Goal: Transaction & Acquisition: Purchase product/service

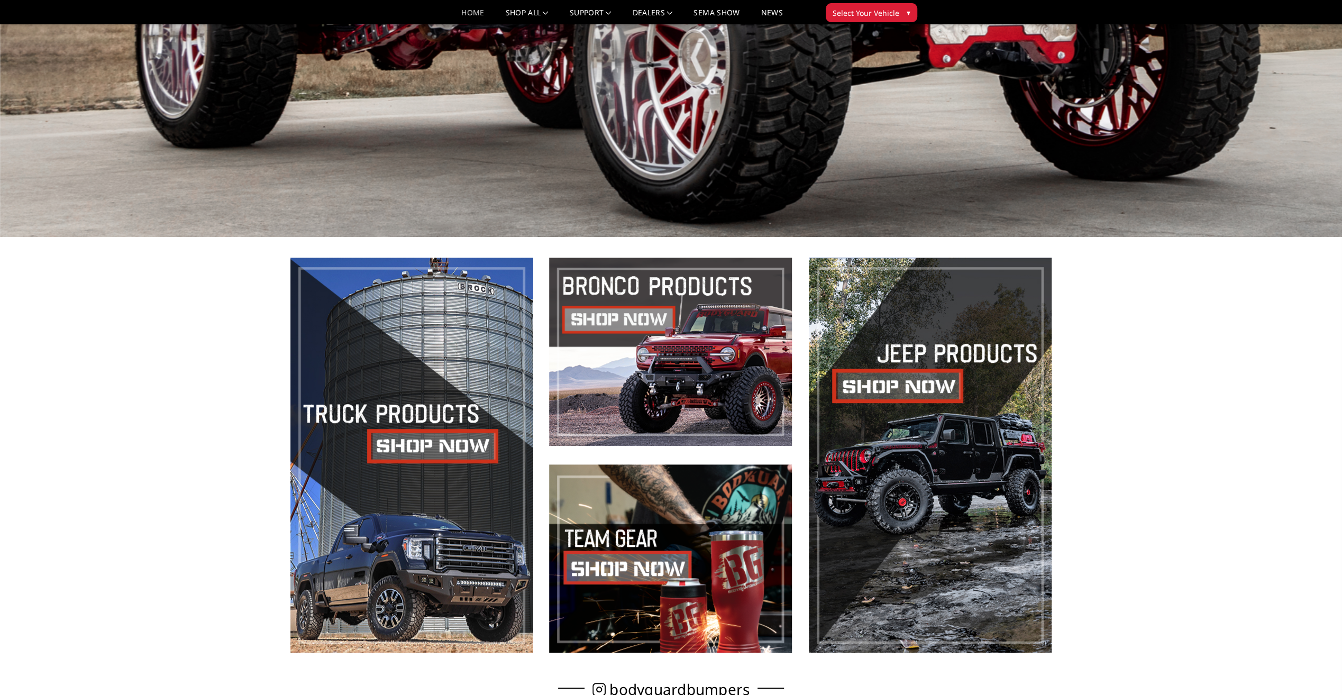
scroll to position [582, 0]
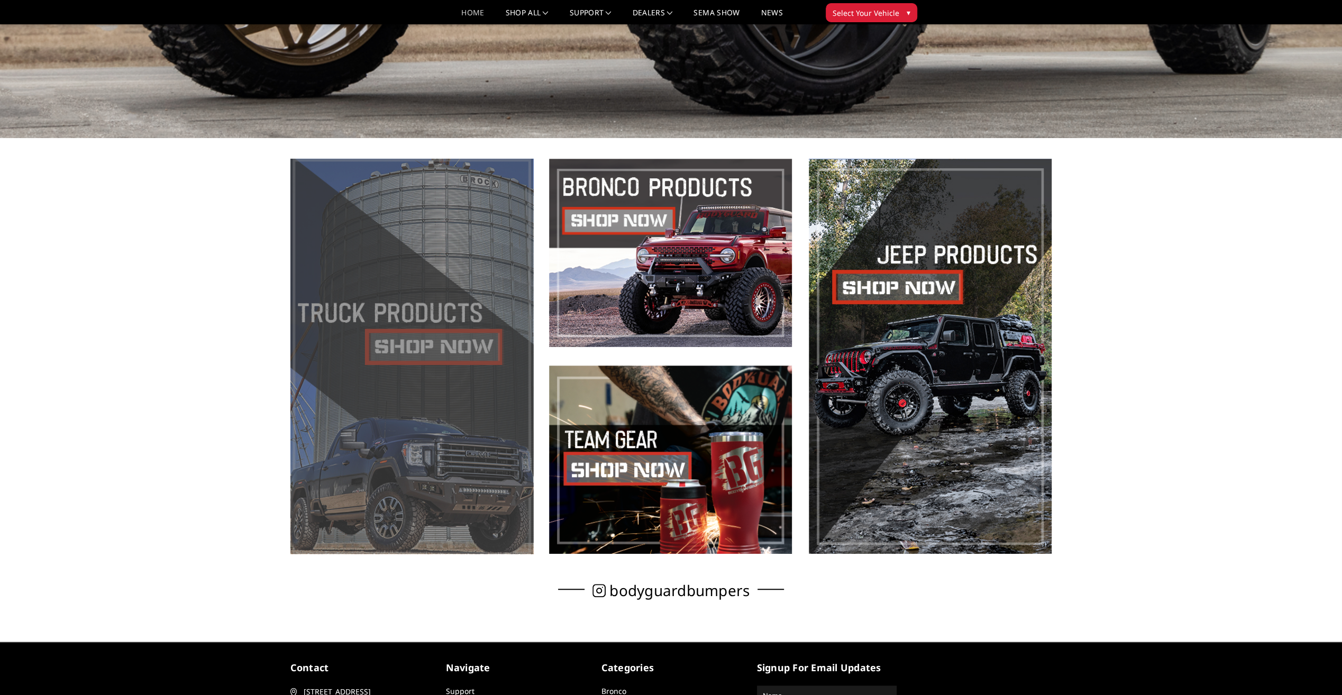
click at [403, 338] on span at bounding box center [411, 356] width 243 height 395
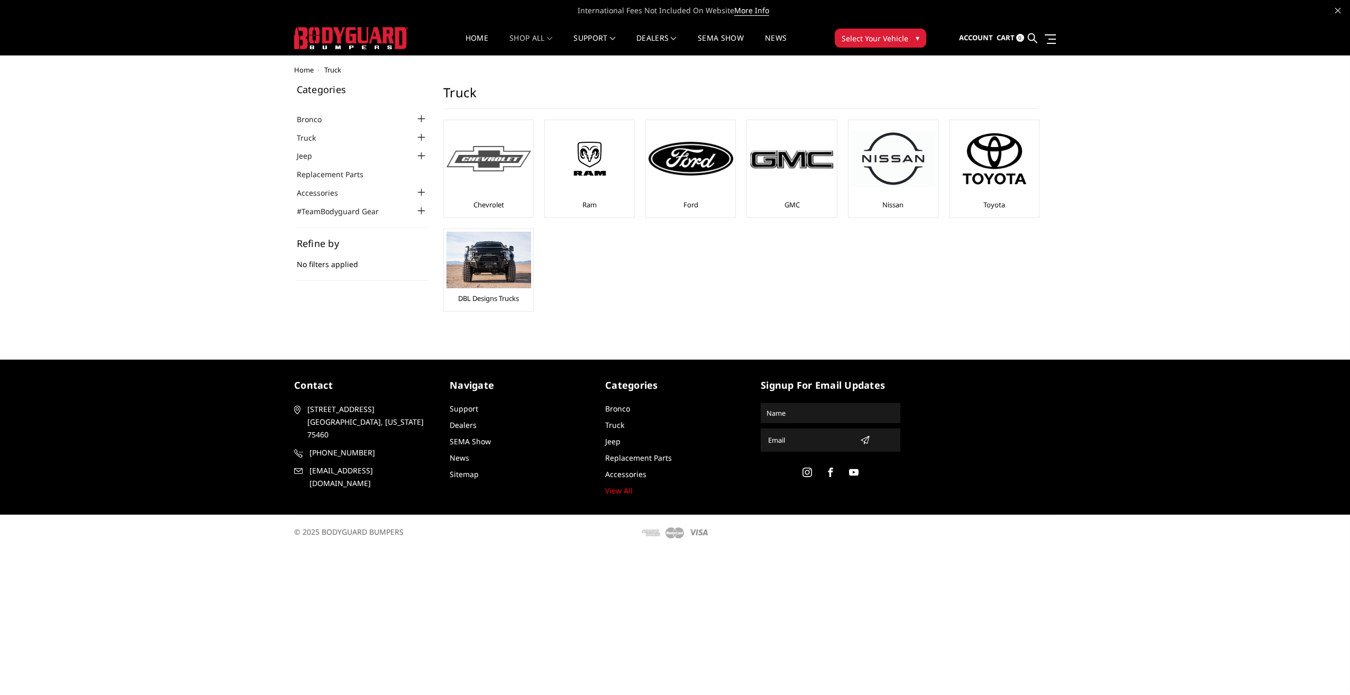
click at [508, 160] on img at bounding box center [489, 159] width 85 height 26
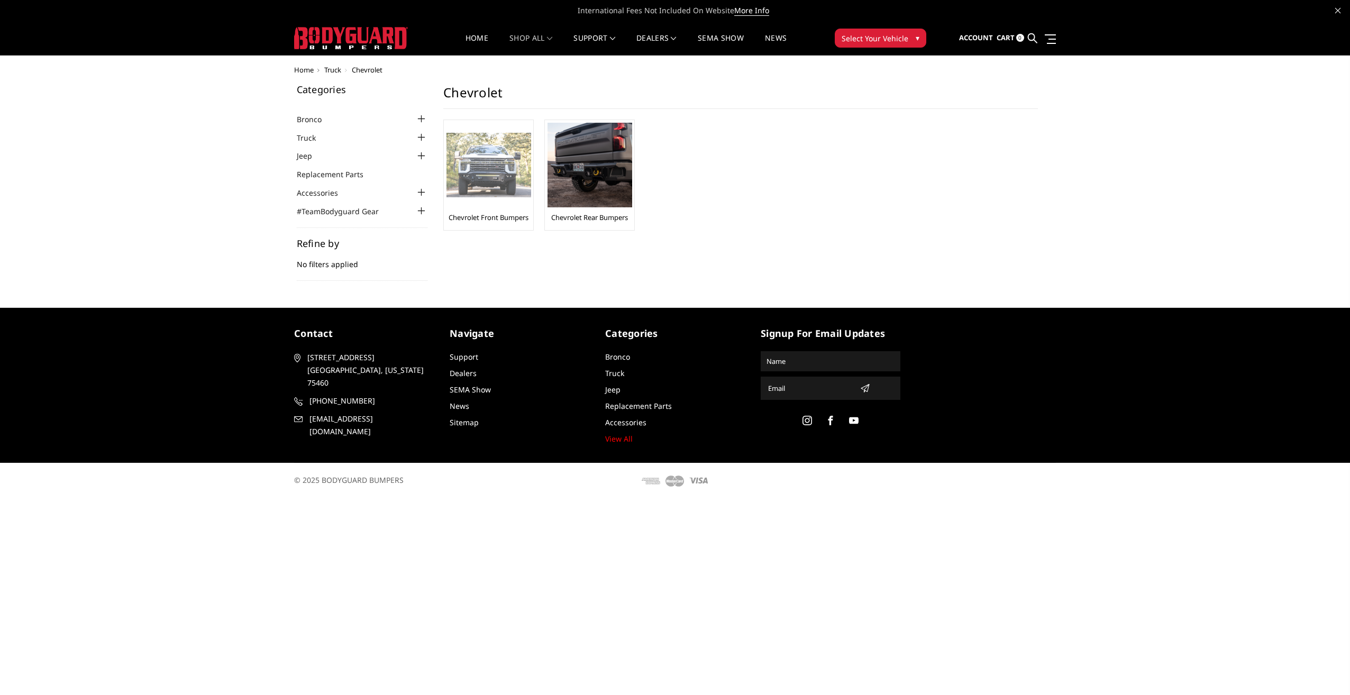
click at [482, 180] on img at bounding box center [489, 165] width 85 height 65
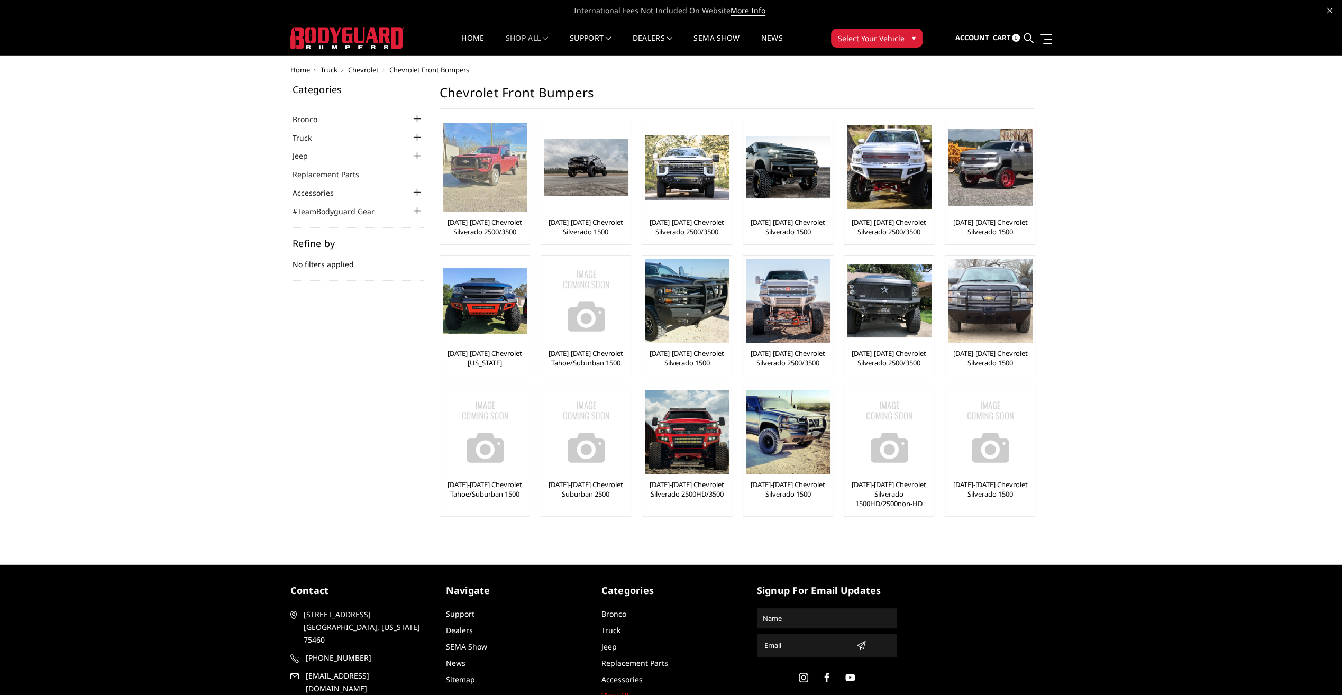
click at [479, 172] on img at bounding box center [485, 167] width 85 height 89
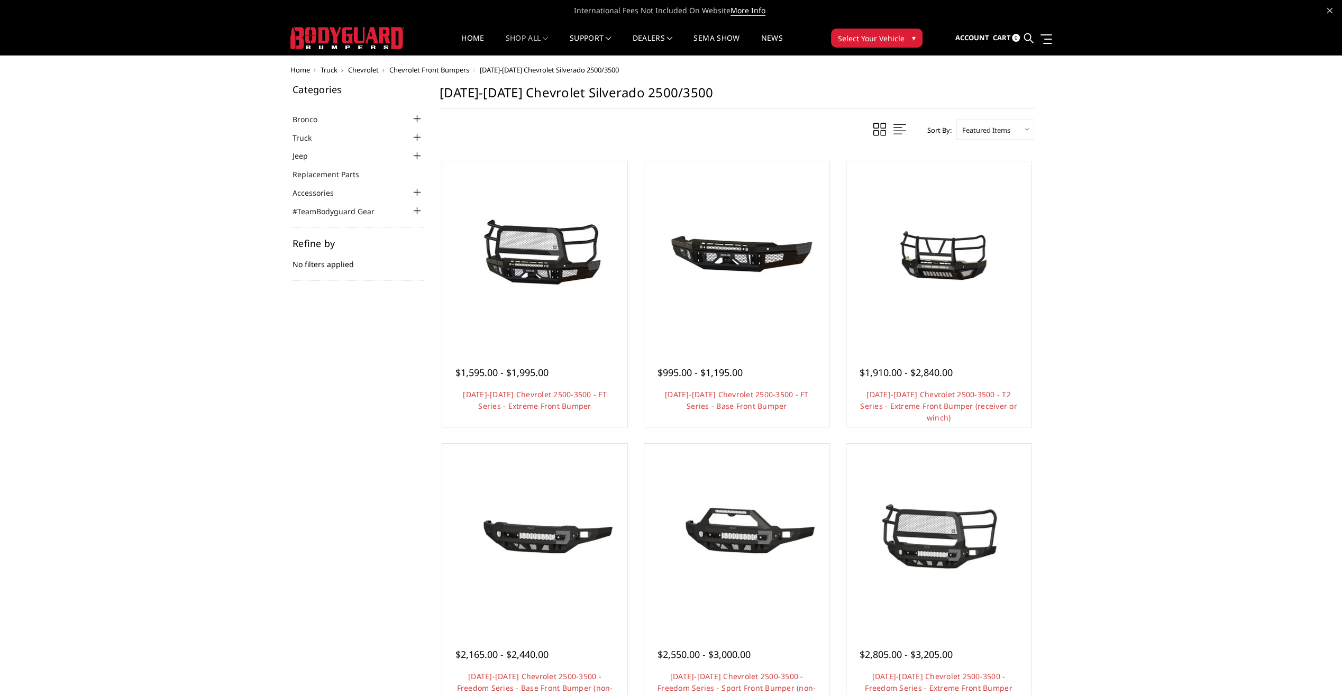
scroll to position [53, 0]
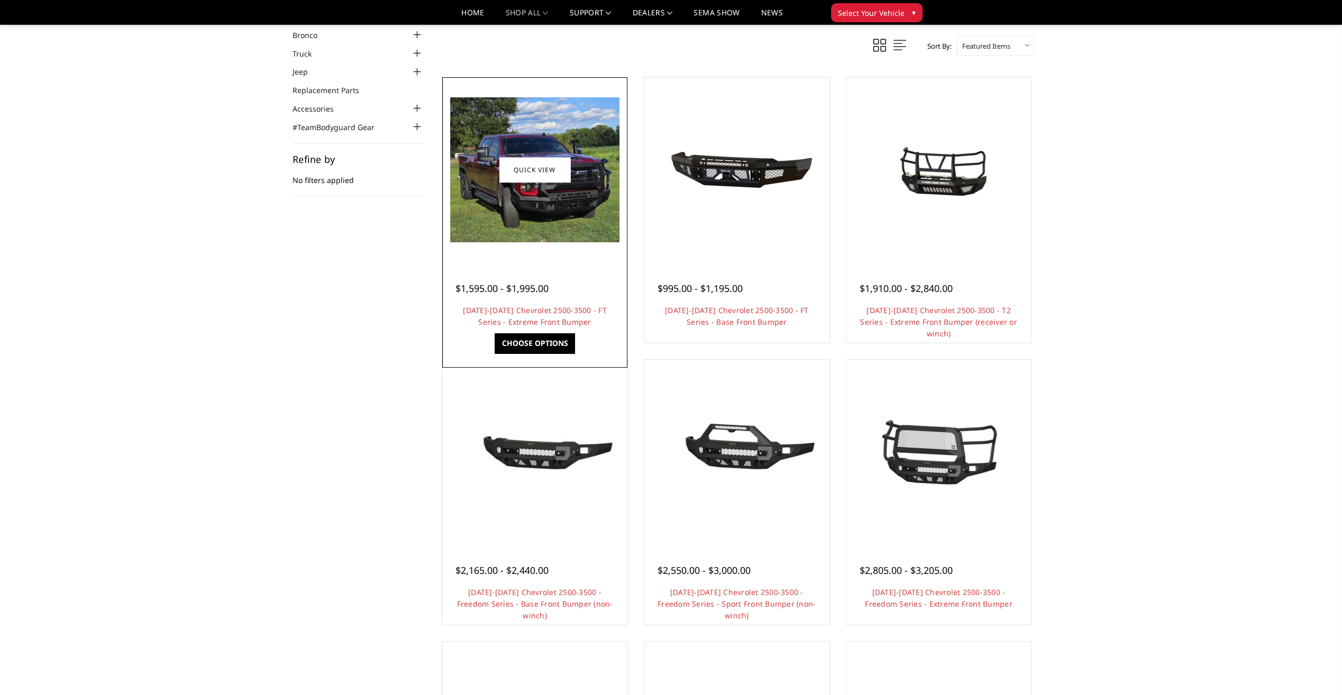
click at [529, 216] on img at bounding box center [534, 169] width 169 height 145
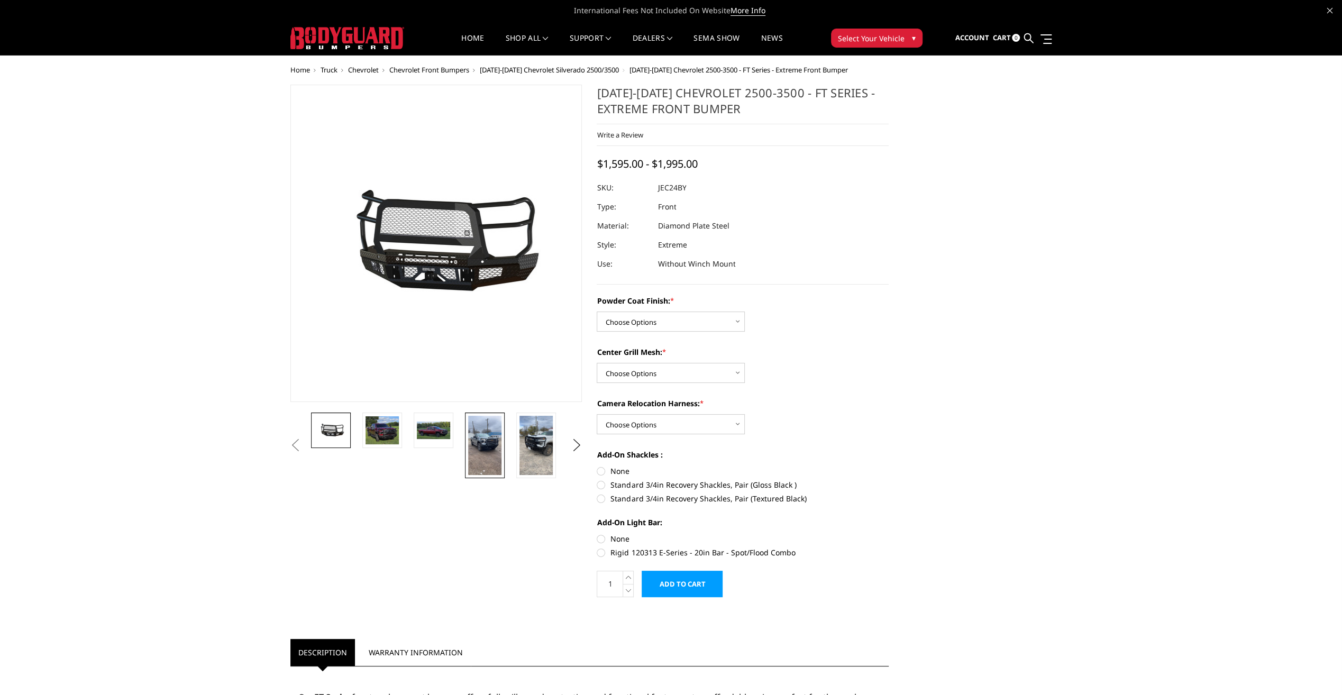
click at [488, 447] on img at bounding box center [484, 445] width 33 height 59
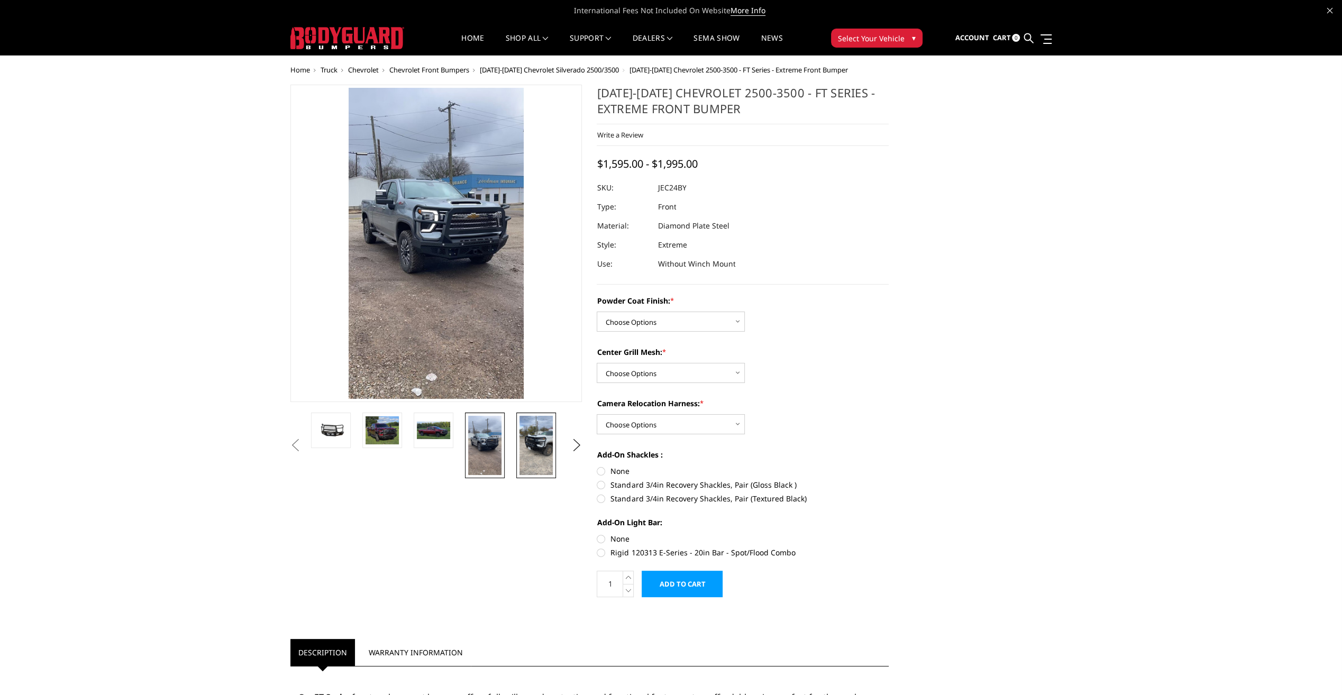
click at [533, 450] on img at bounding box center [536, 445] width 33 height 59
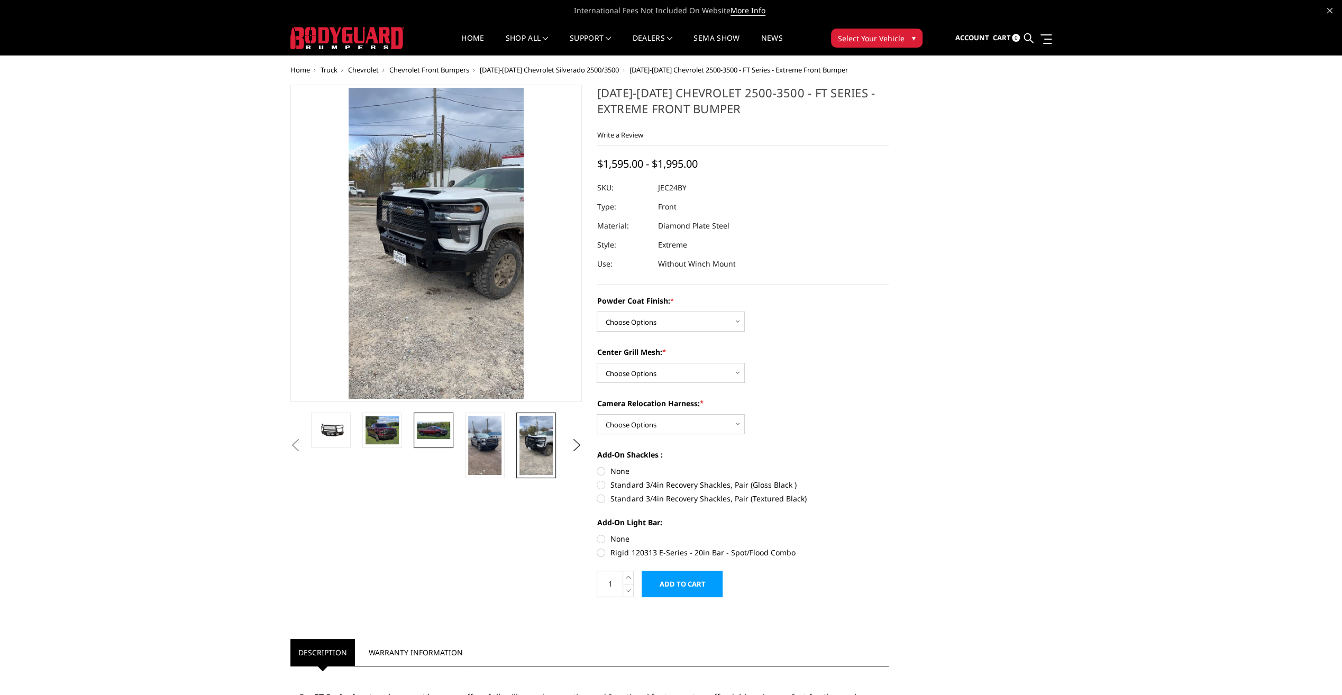
click at [423, 430] on img at bounding box center [433, 431] width 33 height 18
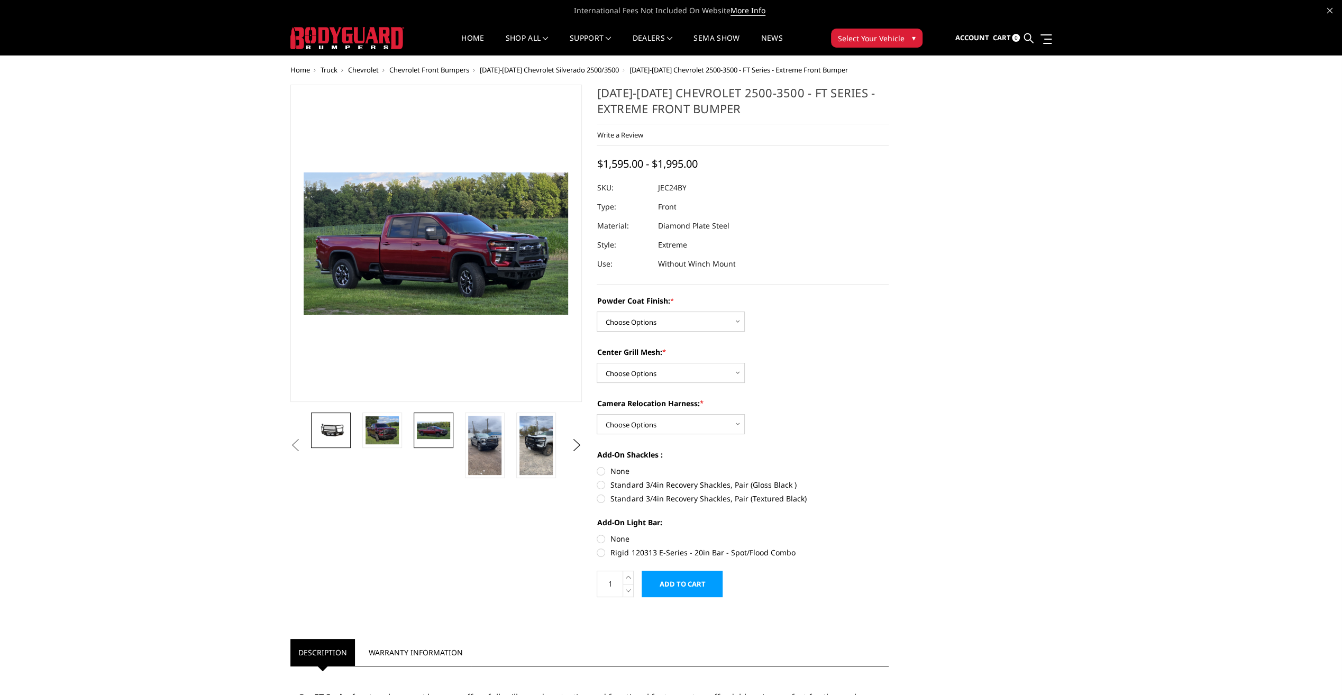
click at [331, 428] on img at bounding box center [330, 430] width 33 height 15
